Goal: Task Accomplishment & Management: Use online tool/utility

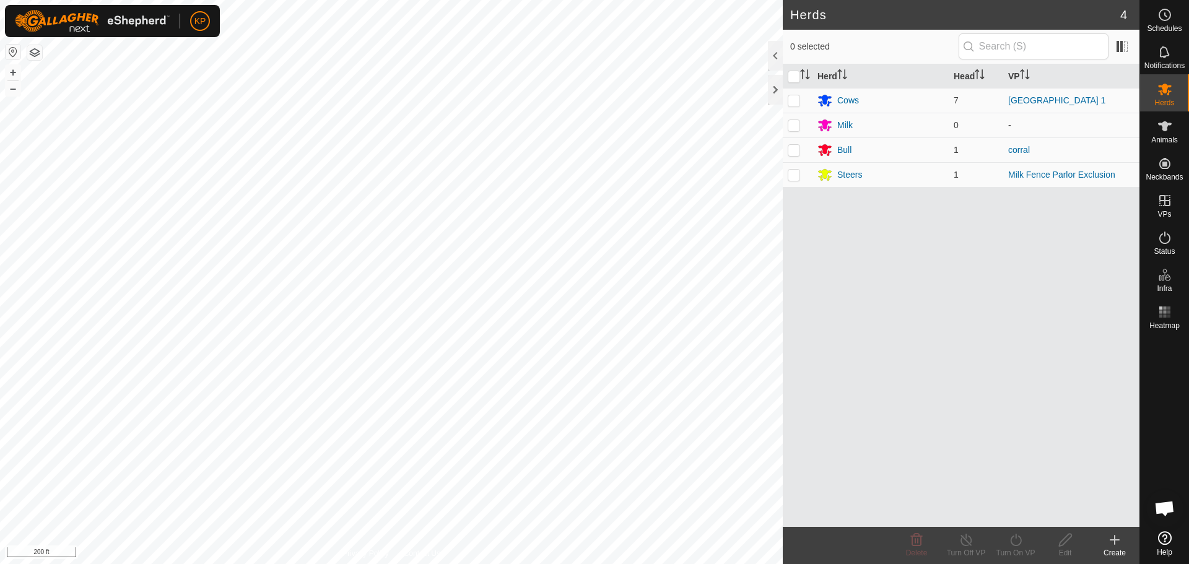
scroll to position [4189, 0]
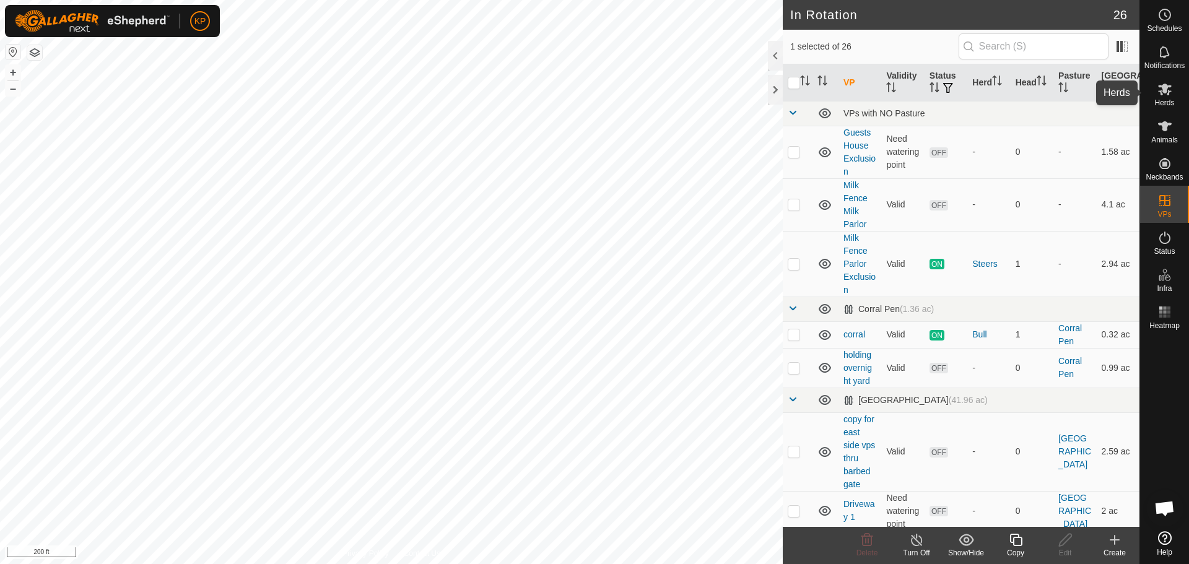
click at [1167, 97] on es-mob-svg-icon at bounding box center [1164, 89] width 22 height 20
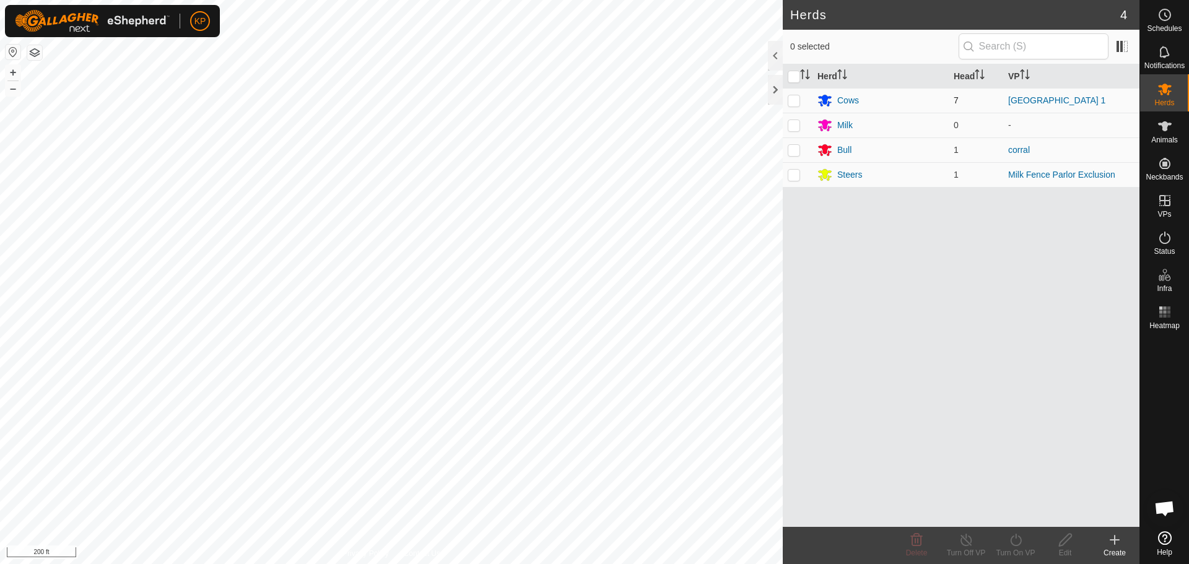
click at [795, 104] on p-checkbox at bounding box center [794, 100] width 12 height 10
checkbox input "true"
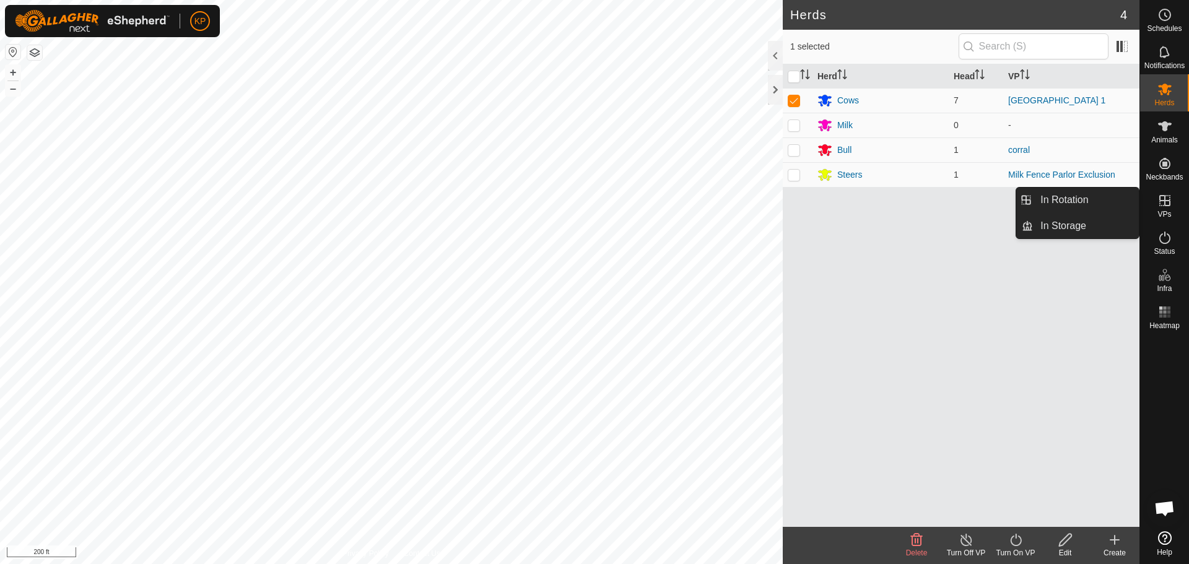
click at [1170, 200] on icon at bounding box center [1164, 200] width 15 height 15
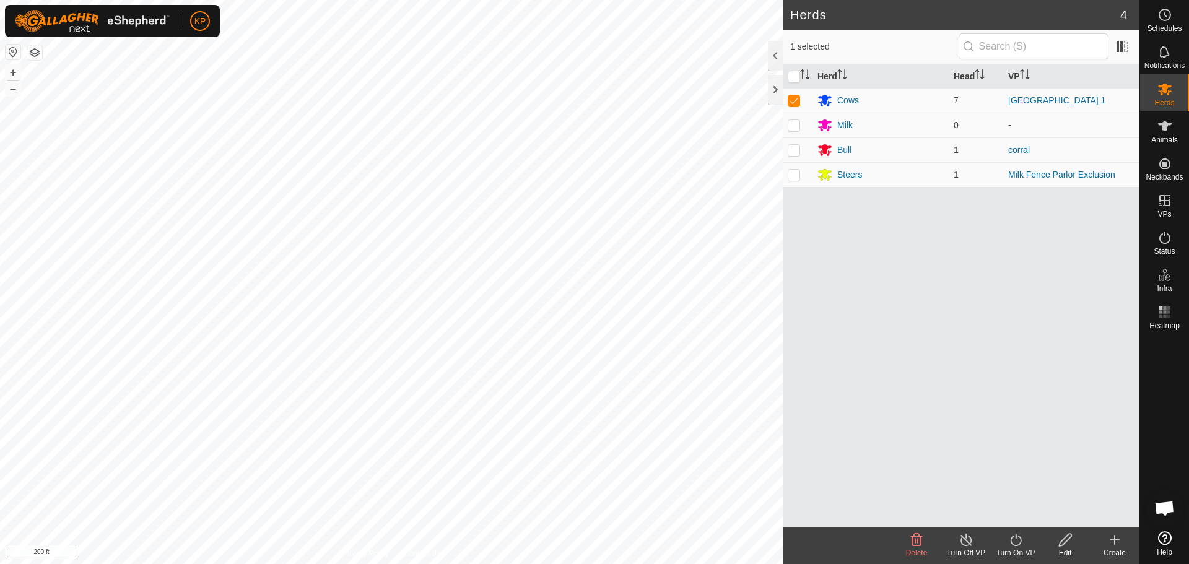
click at [968, 540] on icon at bounding box center [965, 539] width 15 height 15
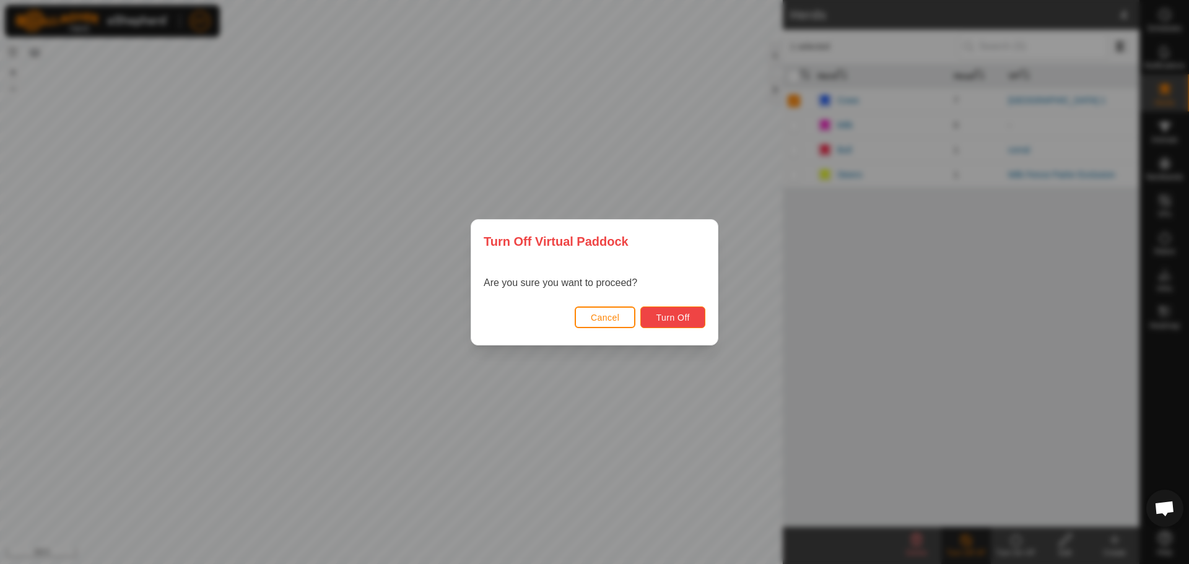
click at [661, 317] on span "Turn Off" at bounding box center [673, 318] width 34 height 10
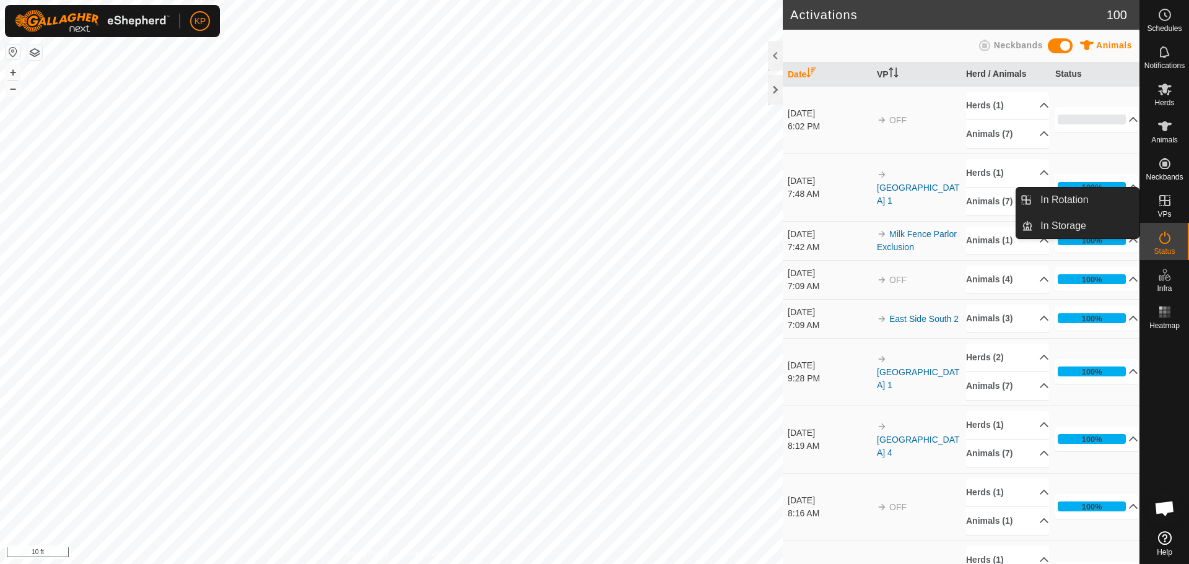
click at [1163, 196] on icon at bounding box center [1164, 200] width 11 height 11
click at [1162, 201] on icon at bounding box center [1164, 200] width 11 height 11
click at [1072, 197] on link "In Rotation" at bounding box center [1086, 200] width 106 height 25
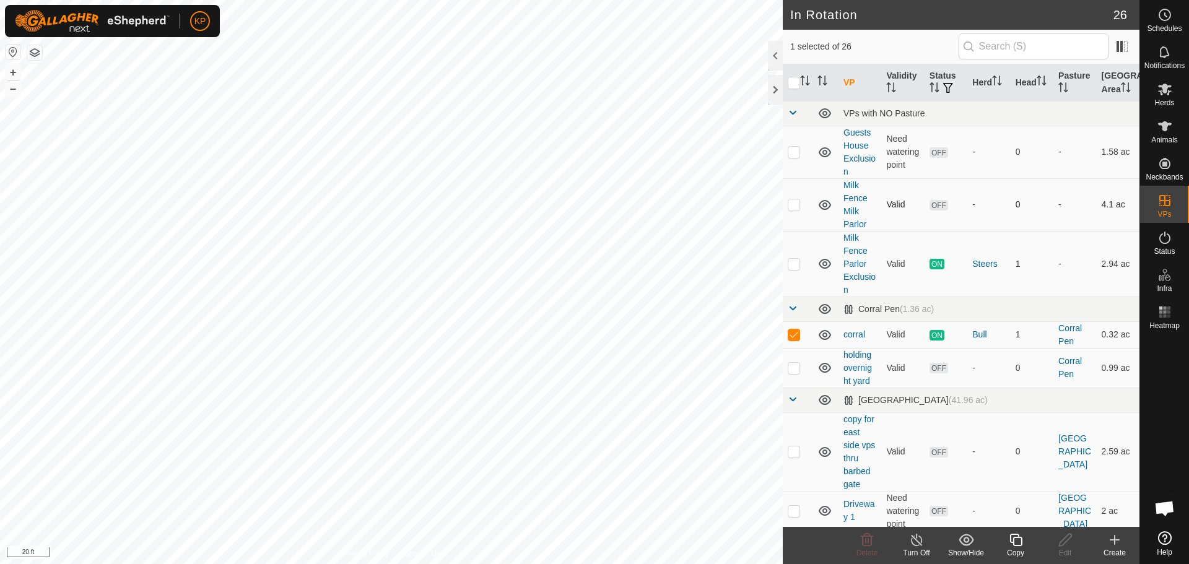
checkbox input "false"
click at [791, 453] on p-checkbox at bounding box center [794, 451] width 12 height 10
checkbox input "false"
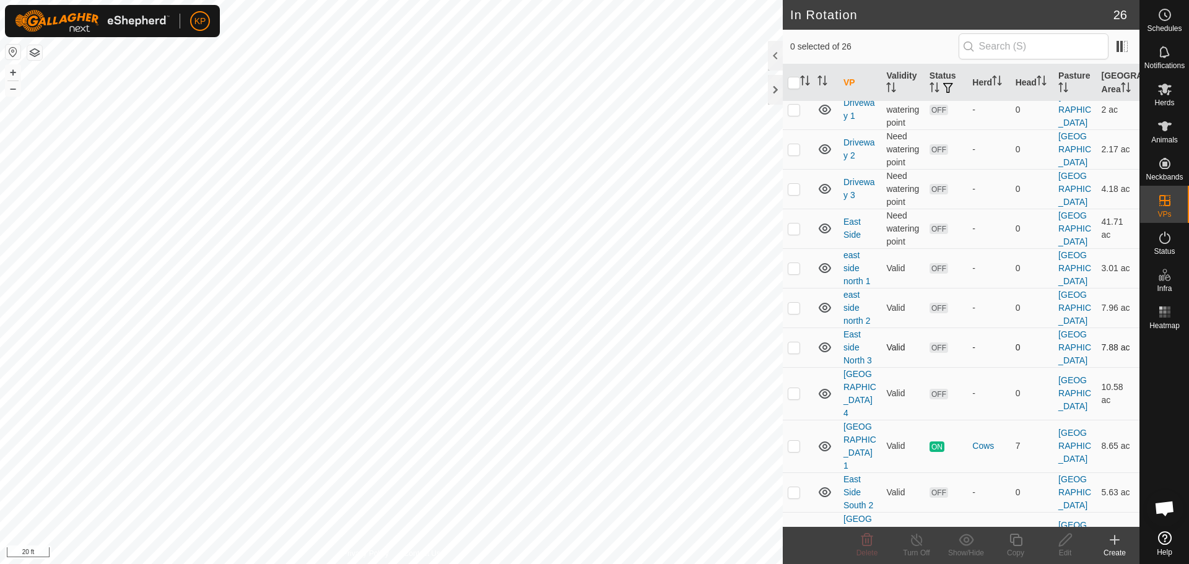
scroll to position [433, 0]
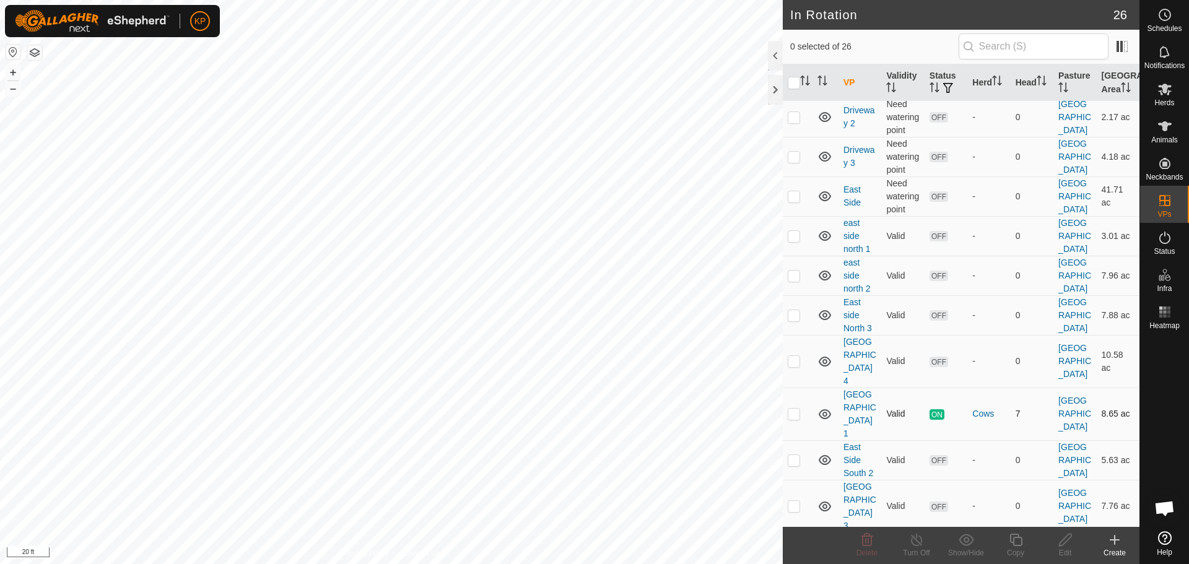
click at [796, 409] on p-checkbox at bounding box center [794, 414] width 12 height 10
checkbox input "true"
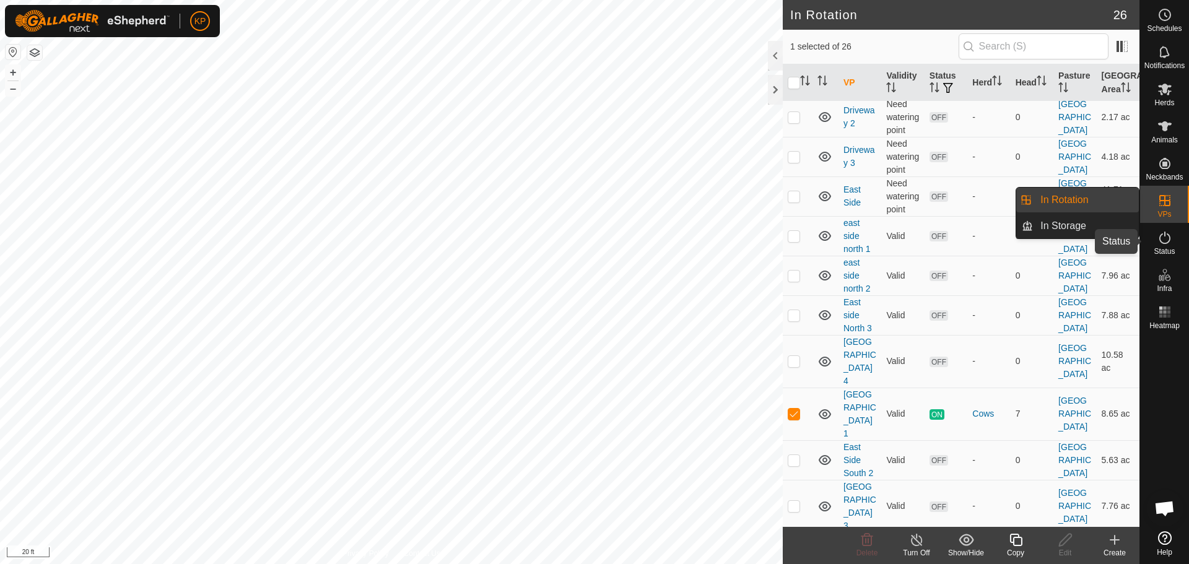
click at [1173, 245] on es-activation-svg-icon at bounding box center [1164, 238] width 22 height 20
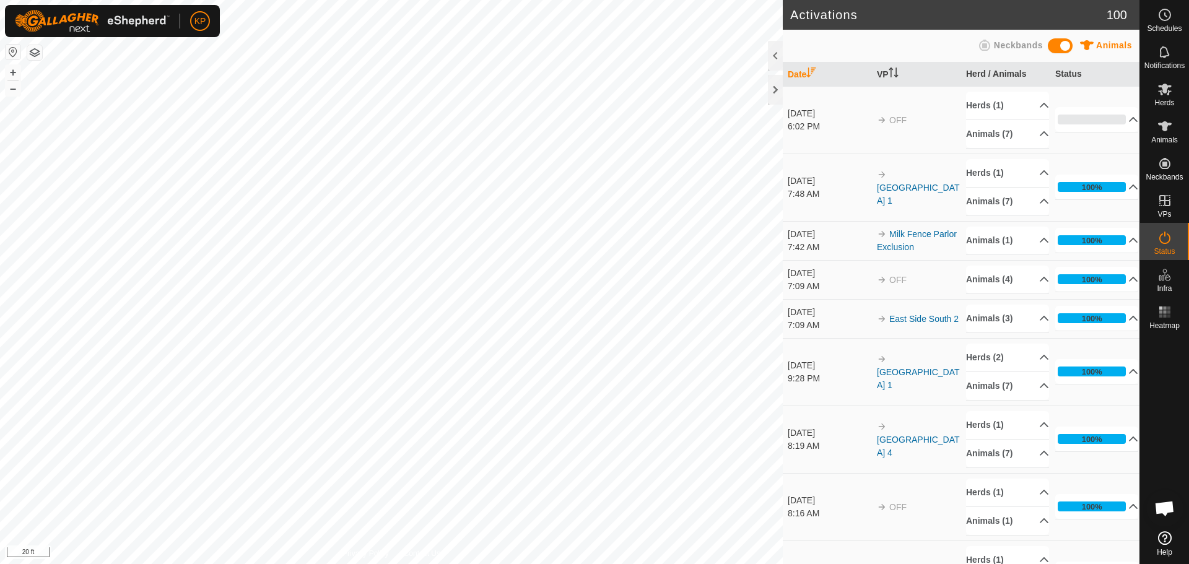
scroll to position [4189, 0]
click at [1113, 120] on p-accordion-header "57%" at bounding box center [1096, 119] width 83 height 25
click at [1117, 124] on p-accordion-header "57%" at bounding box center [1096, 119] width 83 height 25
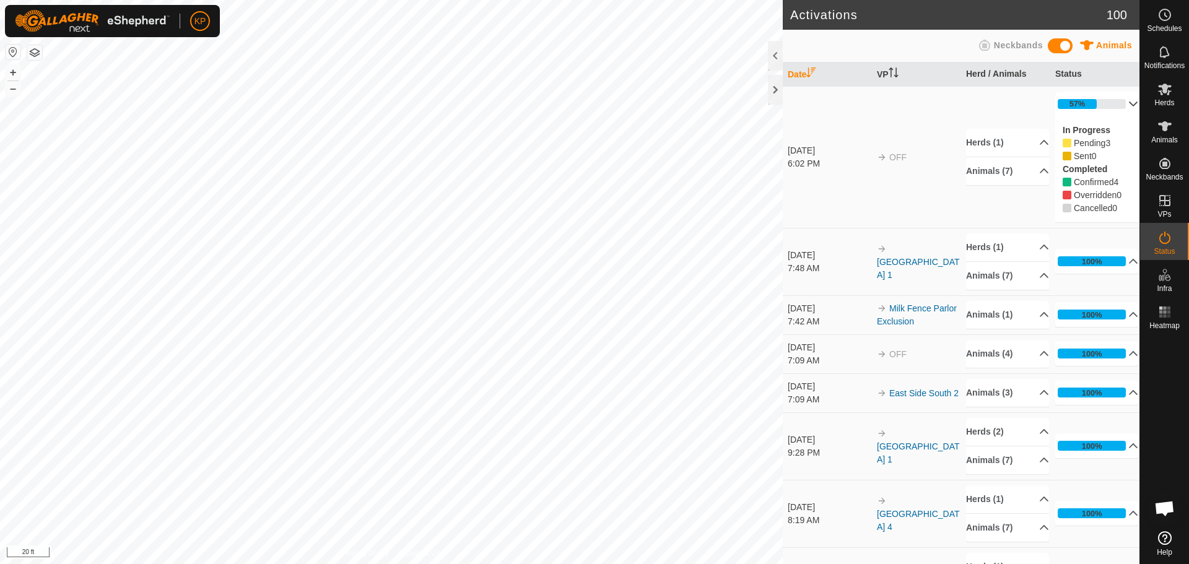
click at [1114, 106] on p-accordion-header "57%" at bounding box center [1096, 104] width 83 height 25
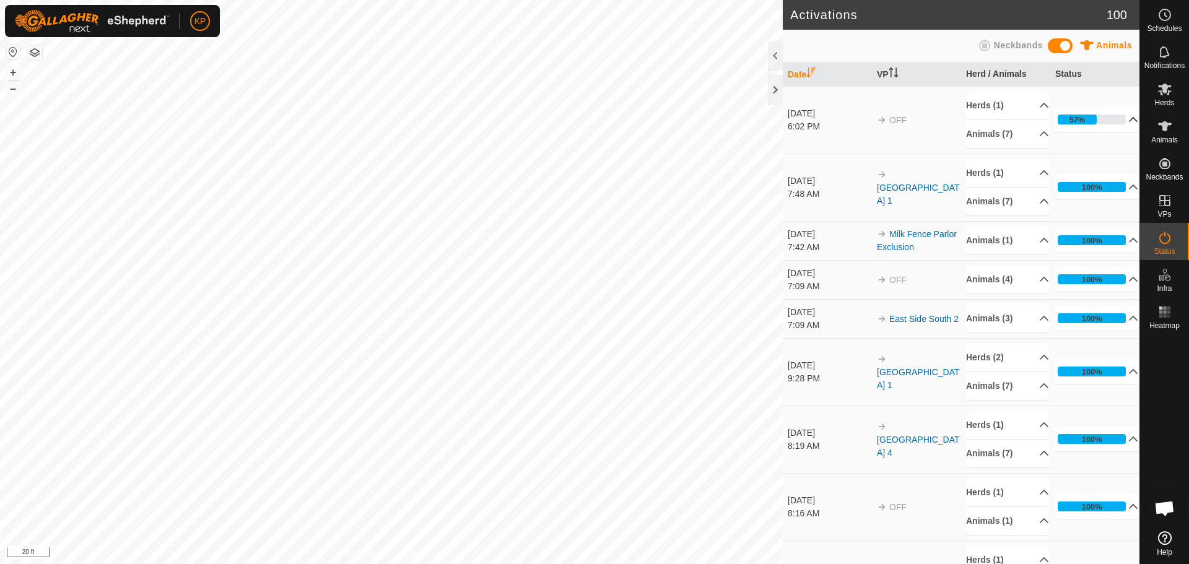
scroll to position [4189, 0]
click at [1114, 123] on p-accordion-header "57%" at bounding box center [1096, 119] width 83 height 25
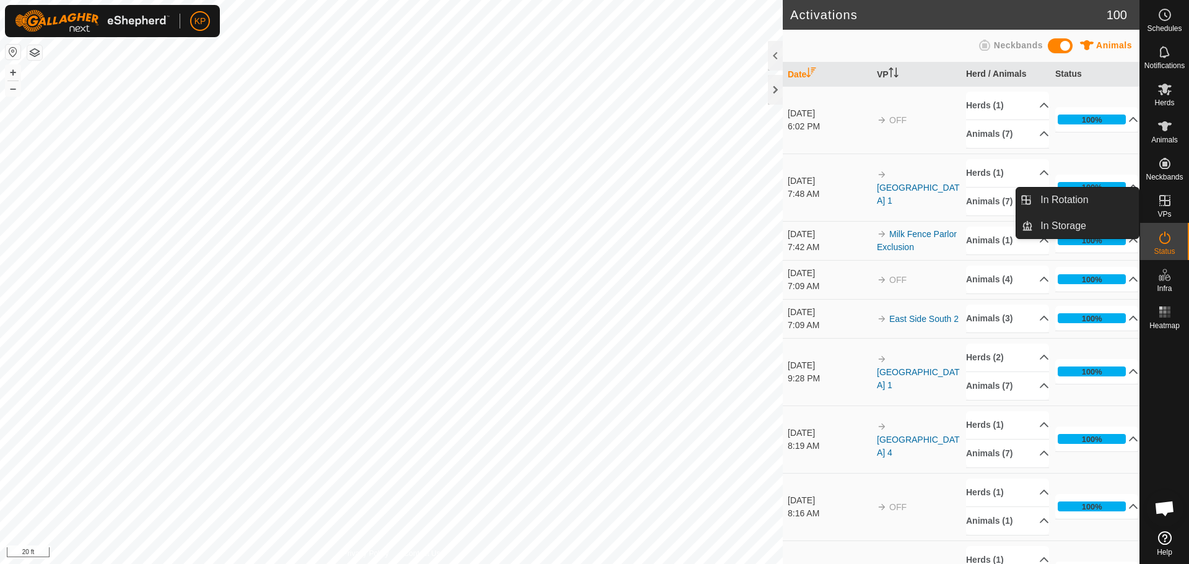
drag, startPoint x: 1140, startPoint y: 207, endPoint x: 1153, endPoint y: 210, distance: 14.0
click at [1153, 210] on es-virtualpaddocks-svg-icon at bounding box center [1164, 201] width 22 height 20
click at [1166, 206] on icon at bounding box center [1164, 200] width 11 height 11
click at [1072, 202] on link "In Rotation" at bounding box center [1086, 200] width 106 height 25
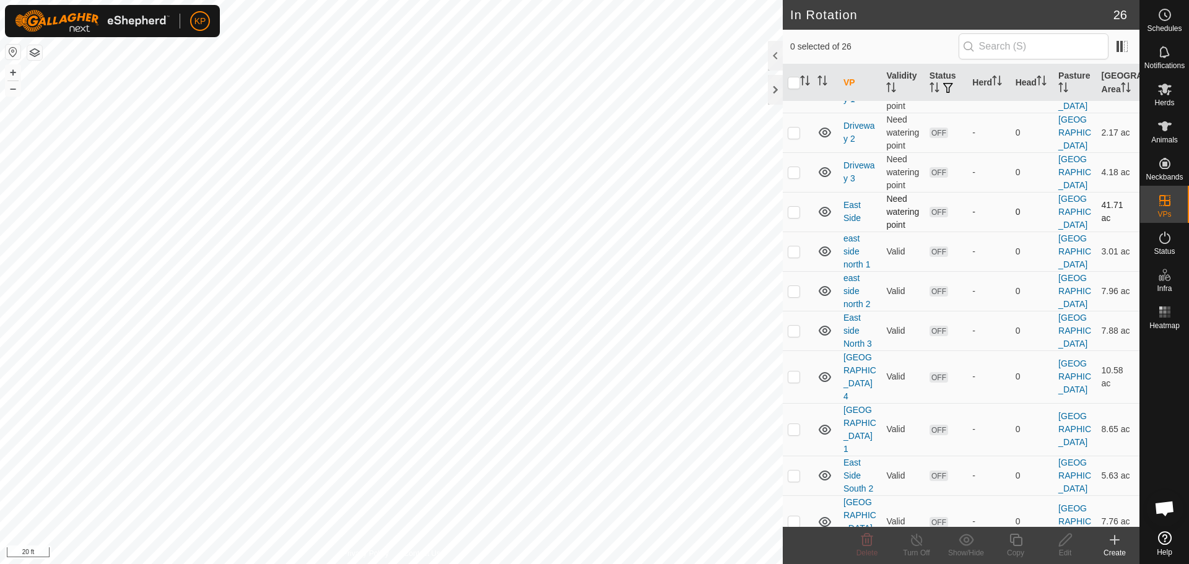
scroll to position [433, 0]
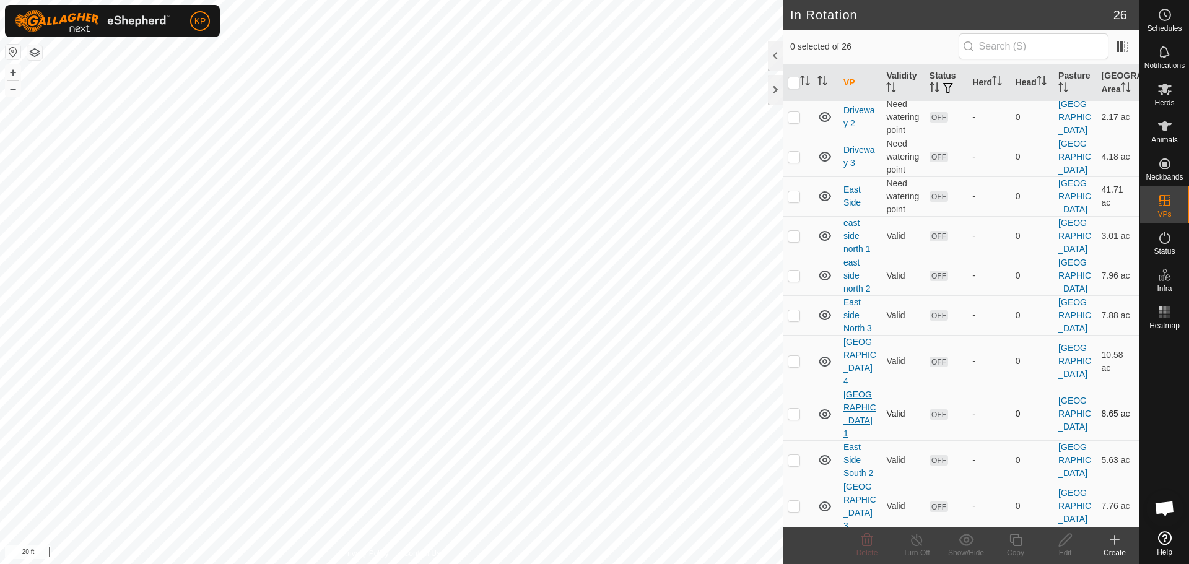
click at [845, 397] on link "[GEOGRAPHIC_DATA] 1" at bounding box center [859, 413] width 33 height 49
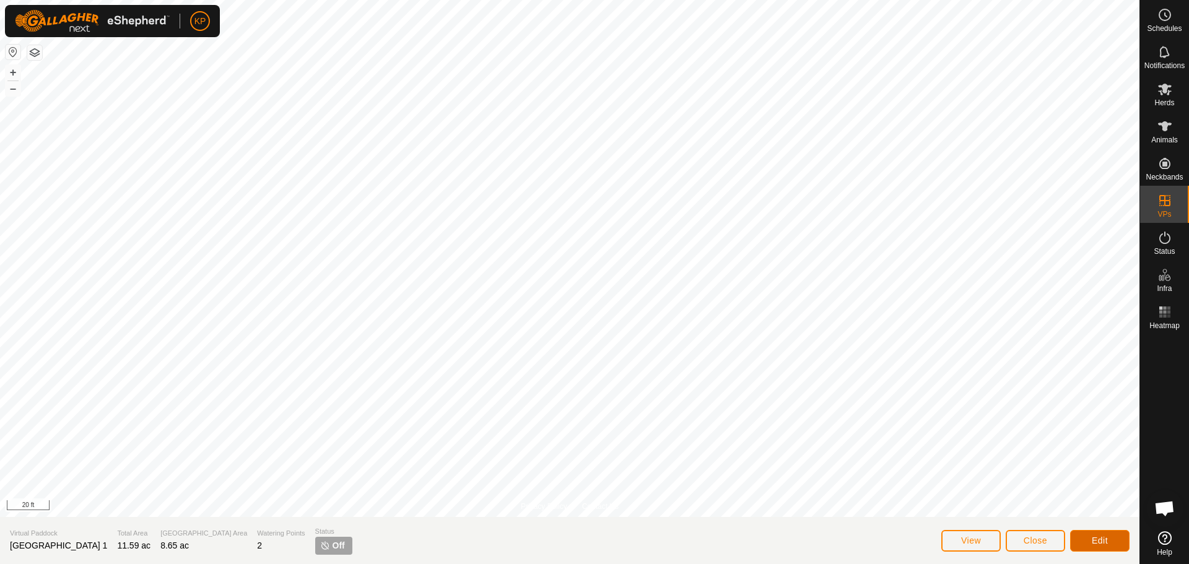
click at [1104, 546] on button "Edit" at bounding box center [1099, 541] width 59 height 22
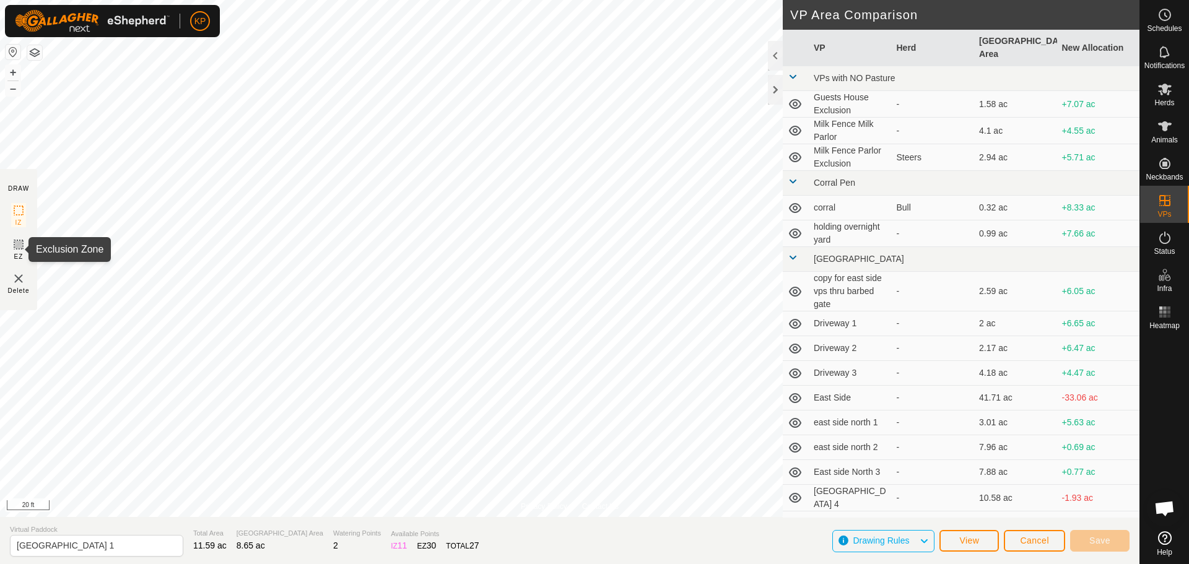
click at [21, 248] on icon at bounding box center [18, 244] width 7 height 7
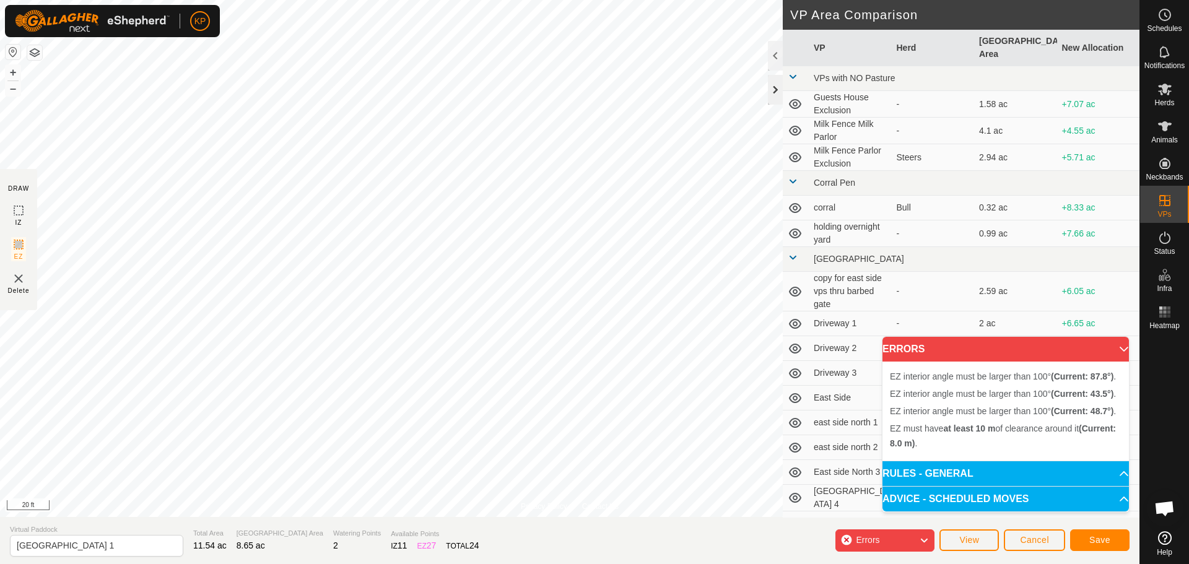
click at [775, 84] on div at bounding box center [775, 90] width 15 height 30
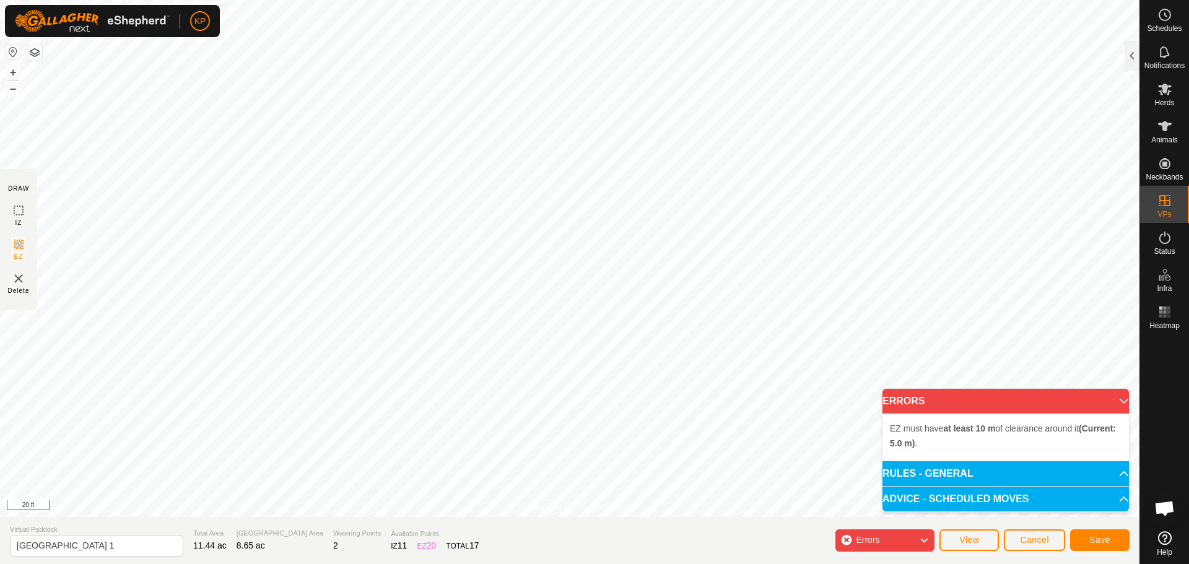
click at [1119, 404] on p-accordion-header "ERRORS" at bounding box center [1005, 401] width 246 height 25
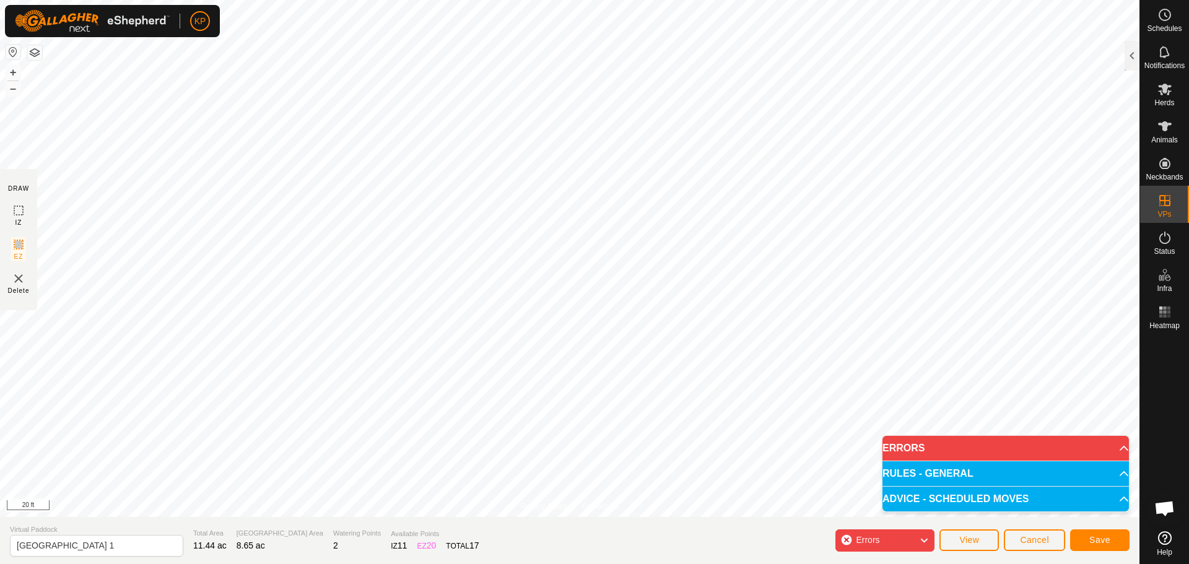
click at [14, 281] on img at bounding box center [18, 278] width 15 height 15
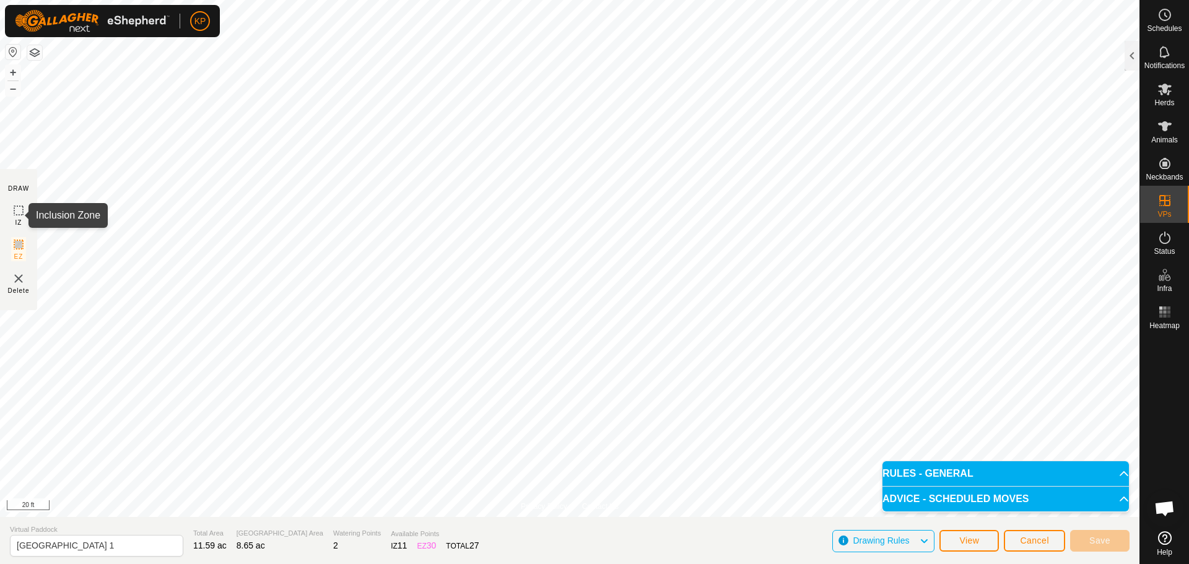
click at [20, 212] on icon at bounding box center [18, 210] width 15 height 15
click at [1100, 540] on span "Save" at bounding box center [1099, 541] width 21 height 10
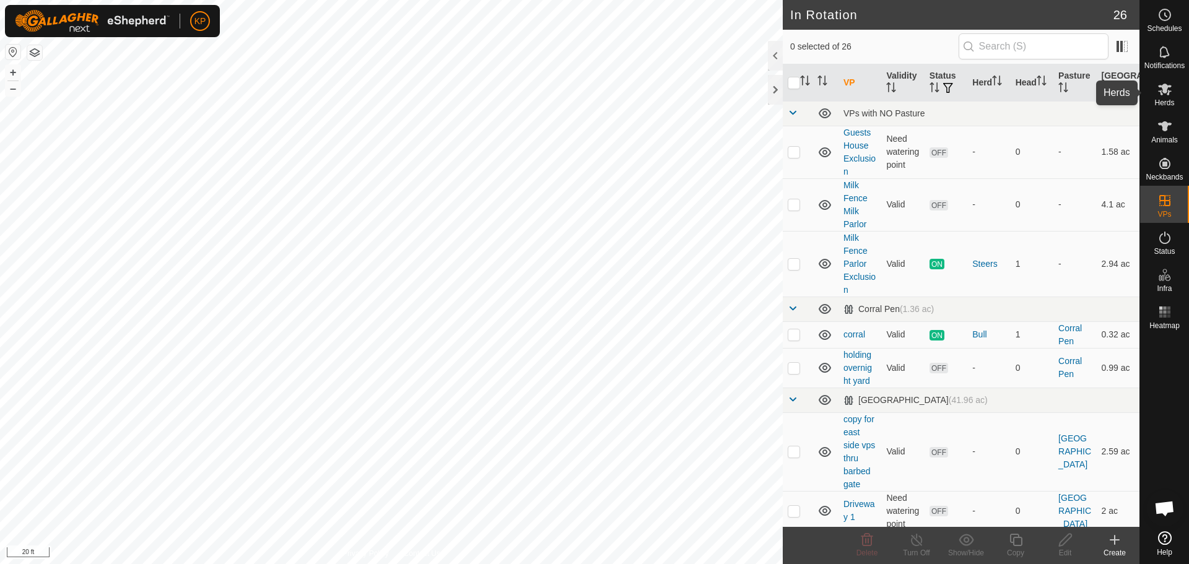
click at [1170, 93] on icon at bounding box center [1164, 89] width 15 height 15
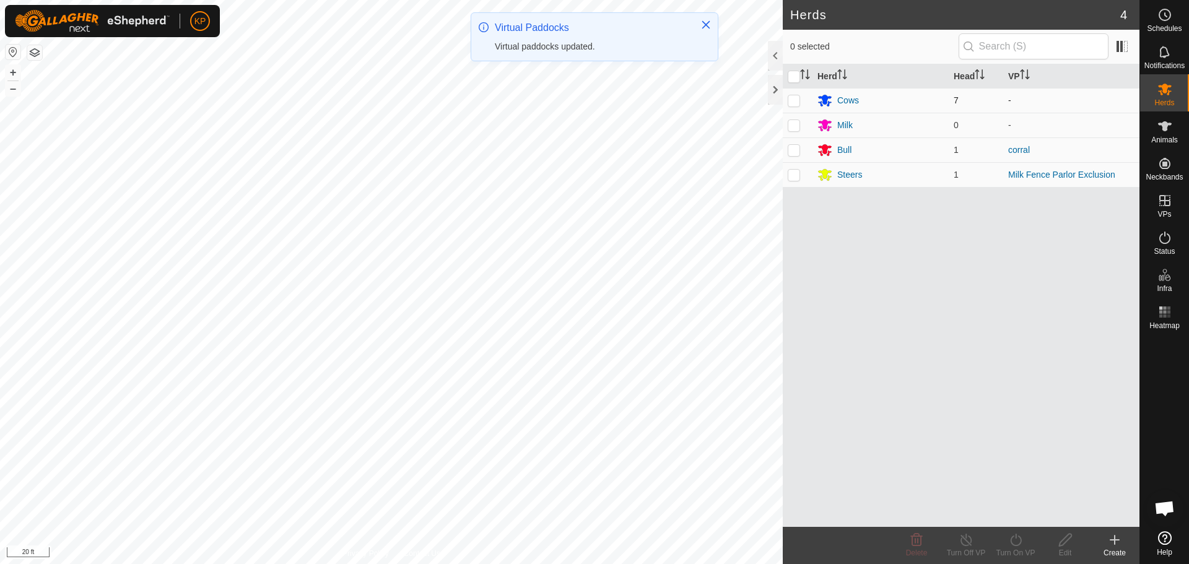
click at [793, 101] on p-checkbox at bounding box center [794, 100] width 12 height 10
checkbox input "true"
click at [1009, 547] on div "Turn On VP" at bounding box center [1016, 552] width 50 height 11
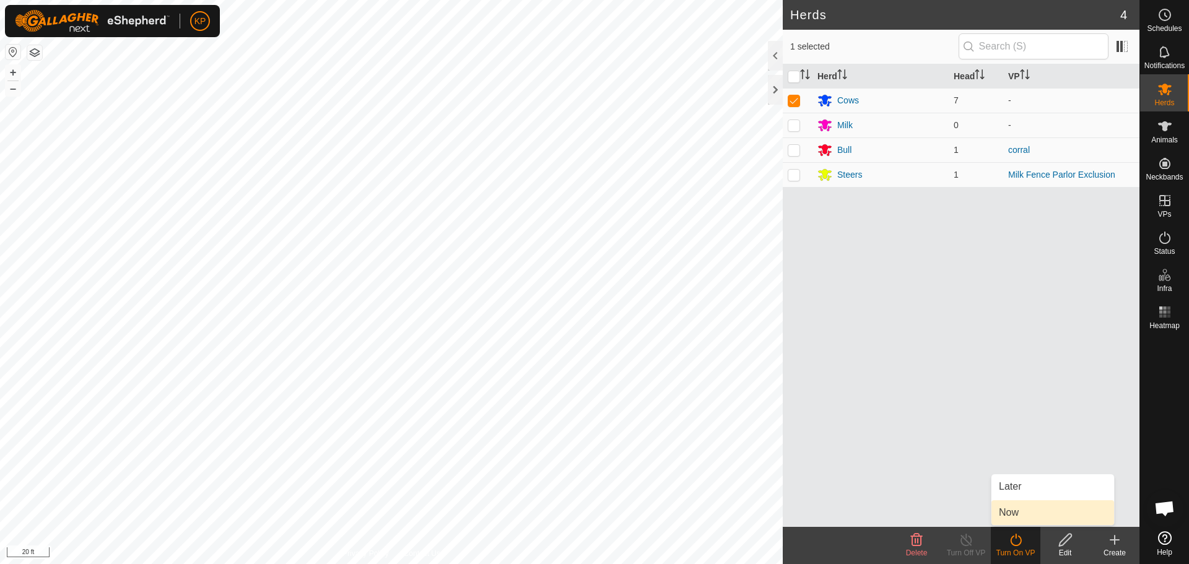
click at [1011, 511] on link "Now" at bounding box center [1052, 512] width 123 height 25
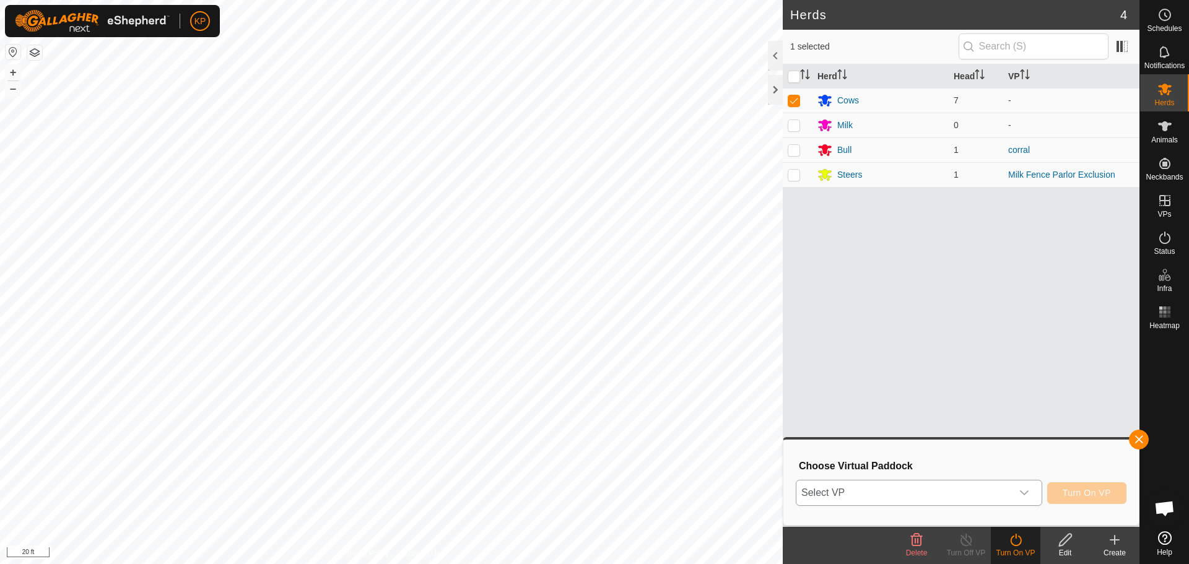
click at [989, 491] on span "Select VP" at bounding box center [903, 492] width 215 height 25
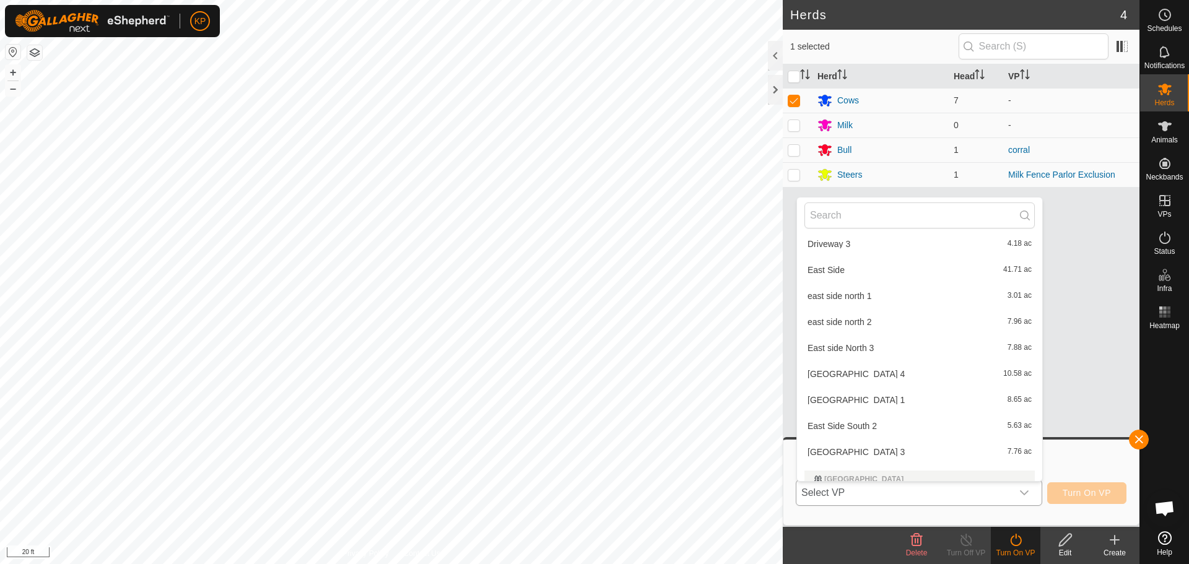
scroll to position [328, 0]
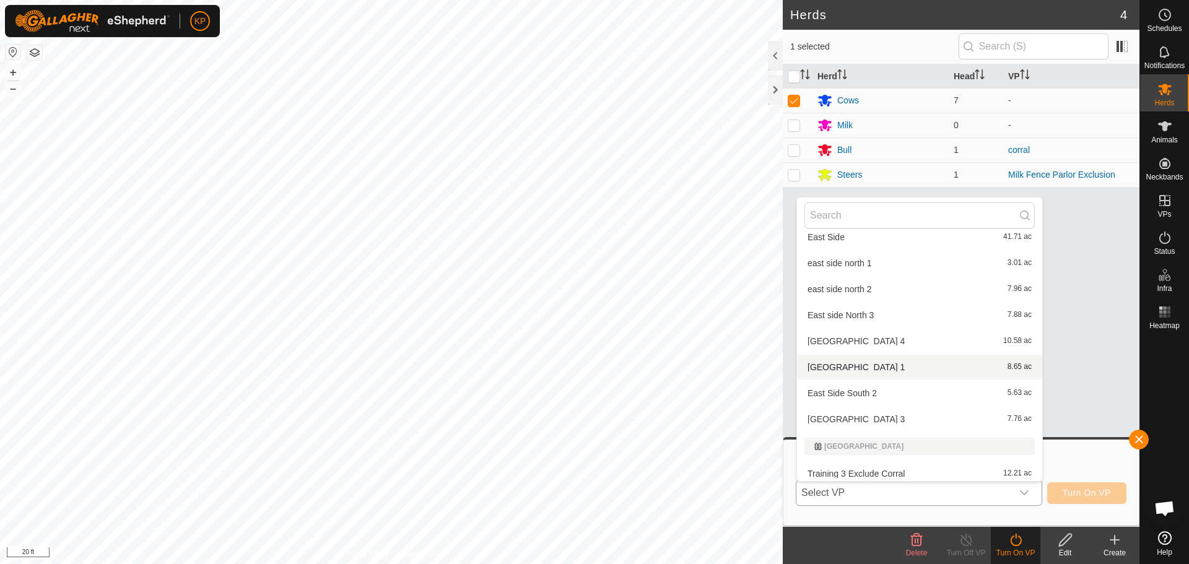
click at [854, 365] on li "[GEOGRAPHIC_DATA] 1 8.65 ac" at bounding box center [919, 367] width 245 height 25
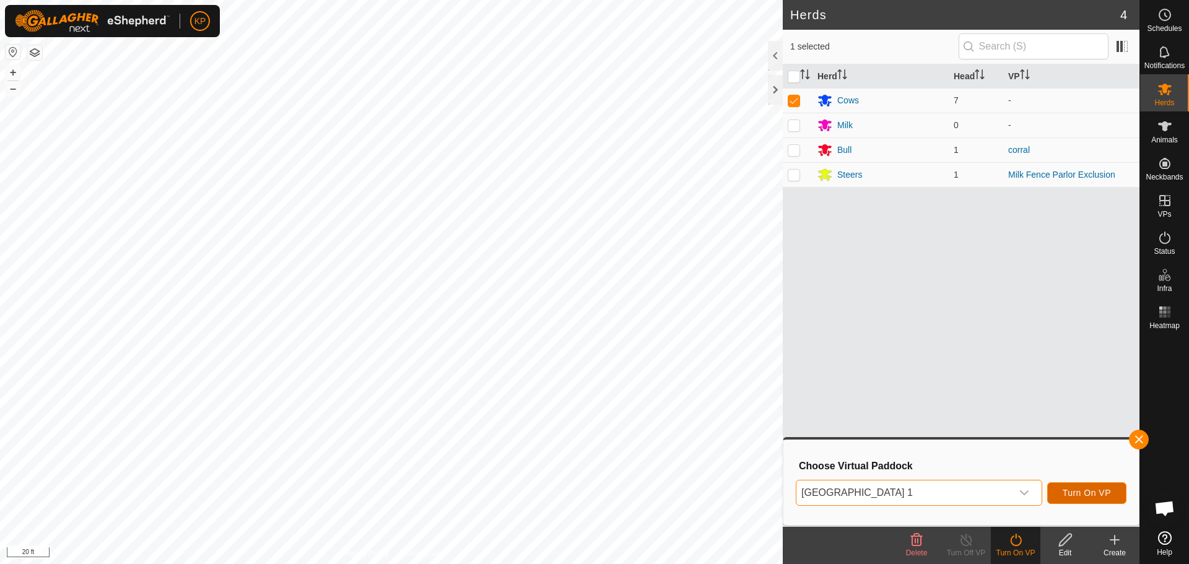
click at [1096, 502] on button "Turn On VP" at bounding box center [1086, 493] width 79 height 22
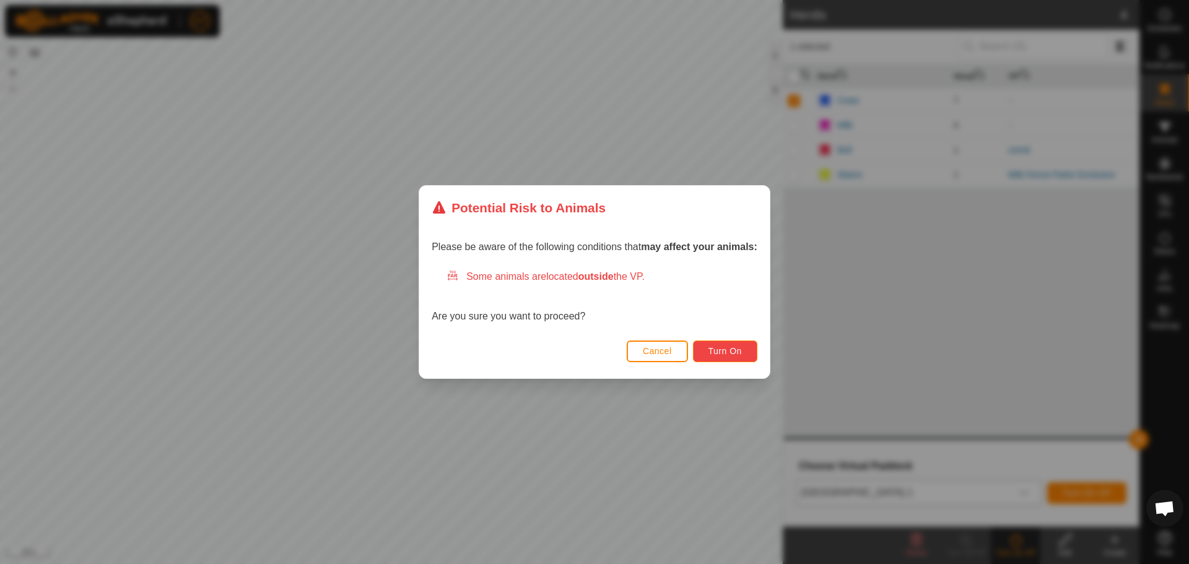
click at [727, 352] on span "Turn On" at bounding box center [724, 351] width 33 height 10
